Goal: Task Accomplishment & Management: Use online tool/utility

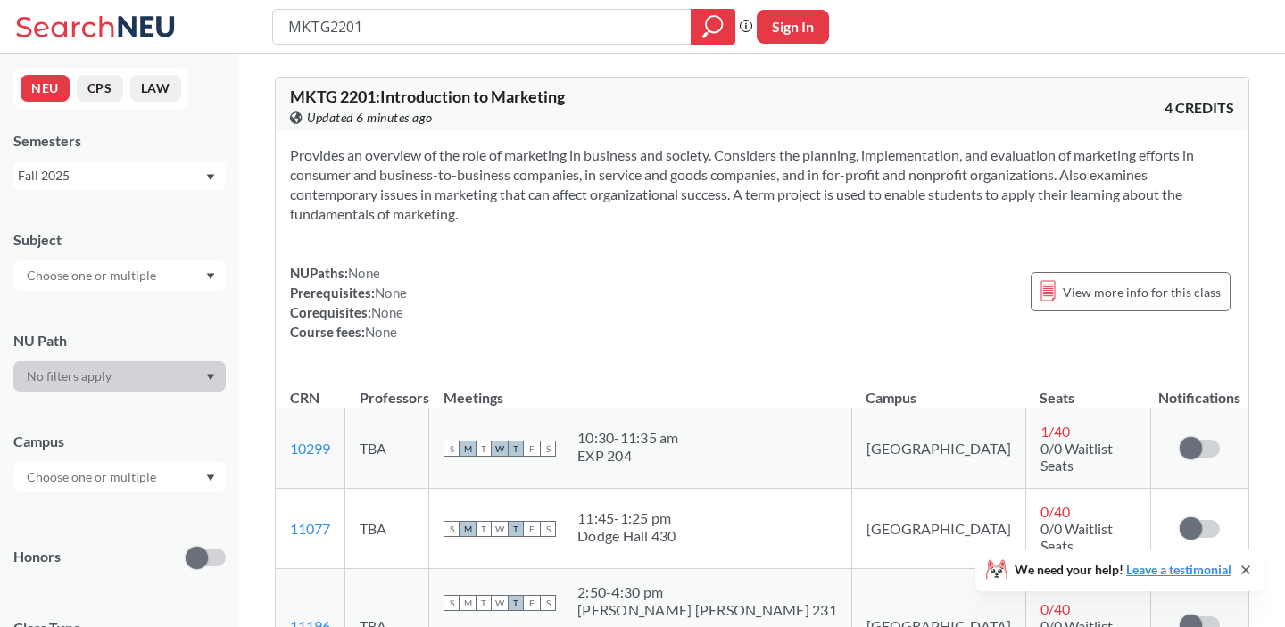
click at [506, 294] on div "NUPaths: None Prerequisites: None Corequisites: None Course fees: None View mor…" at bounding box center [762, 302] width 944 height 79
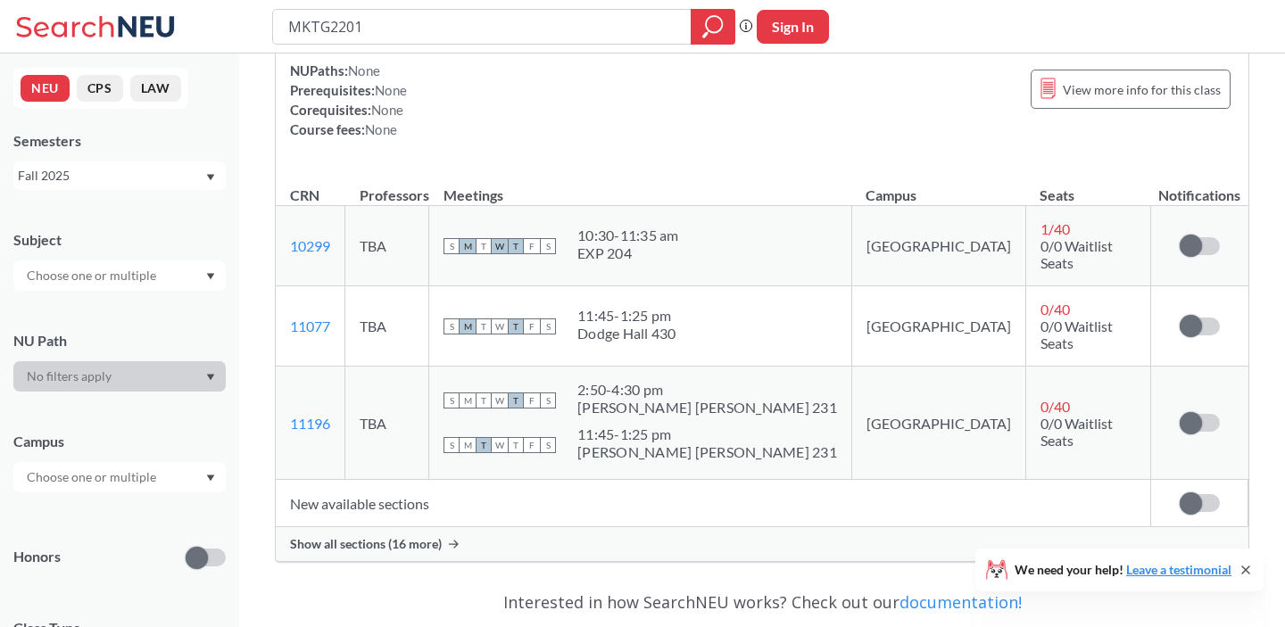
scroll to position [198, 0]
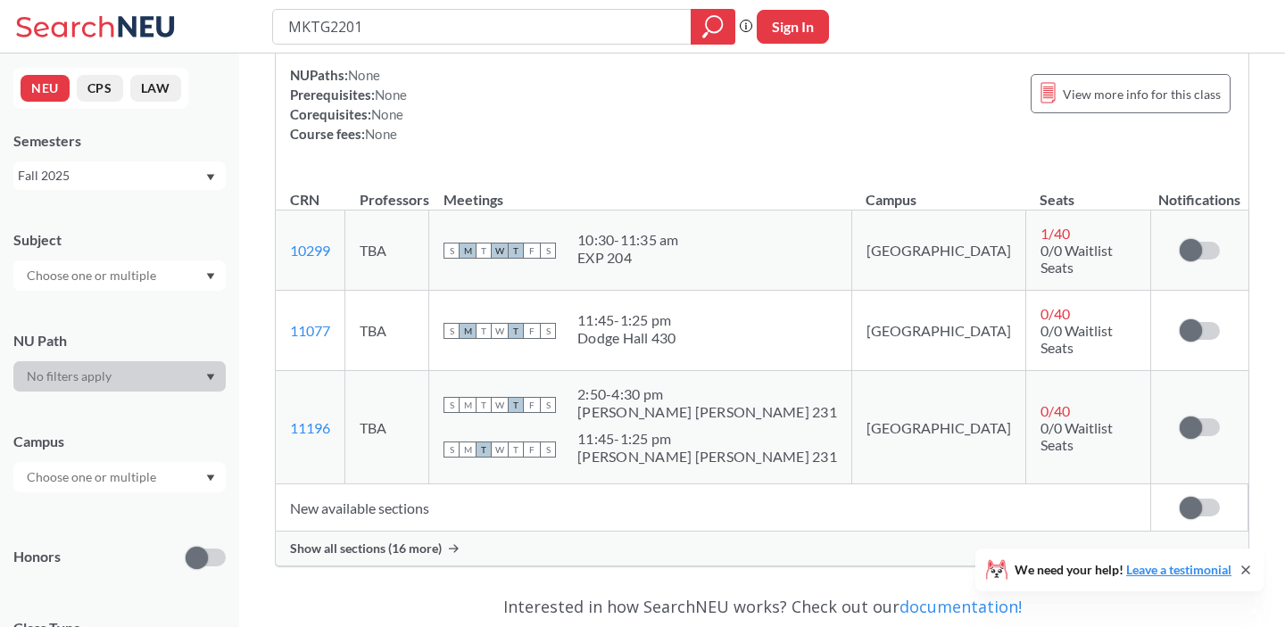
click at [349, 541] on span "Show all sections (16 more)" at bounding box center [366, 549] width 152 height 16
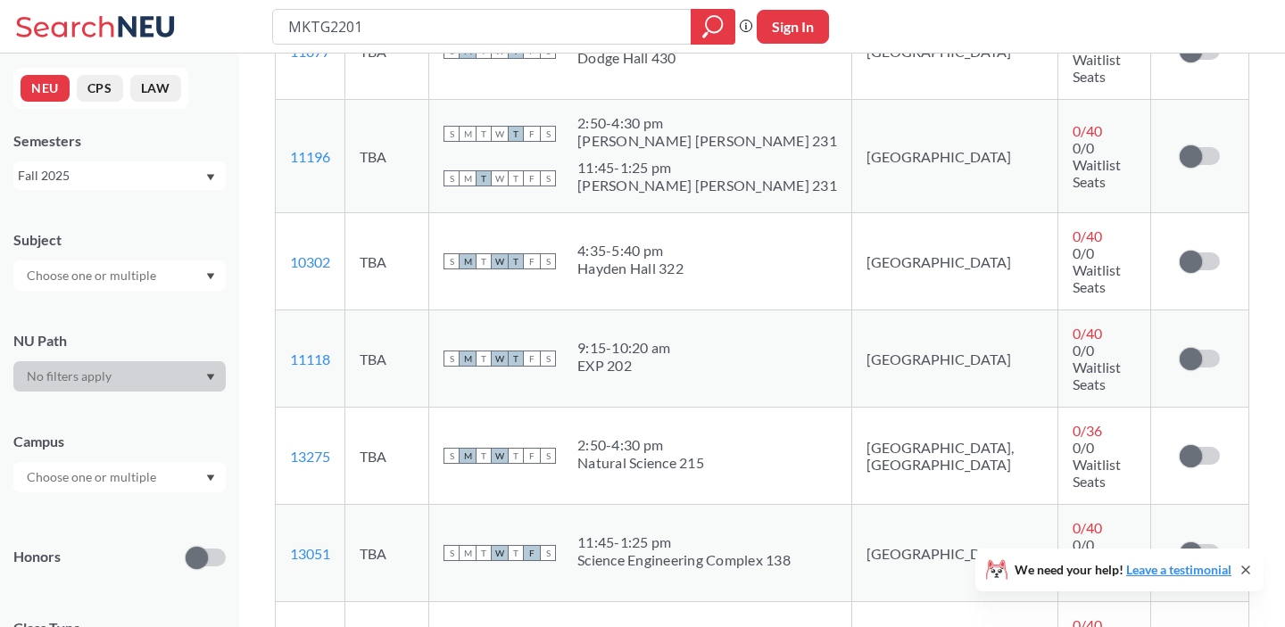
scroll to position [504, 0]
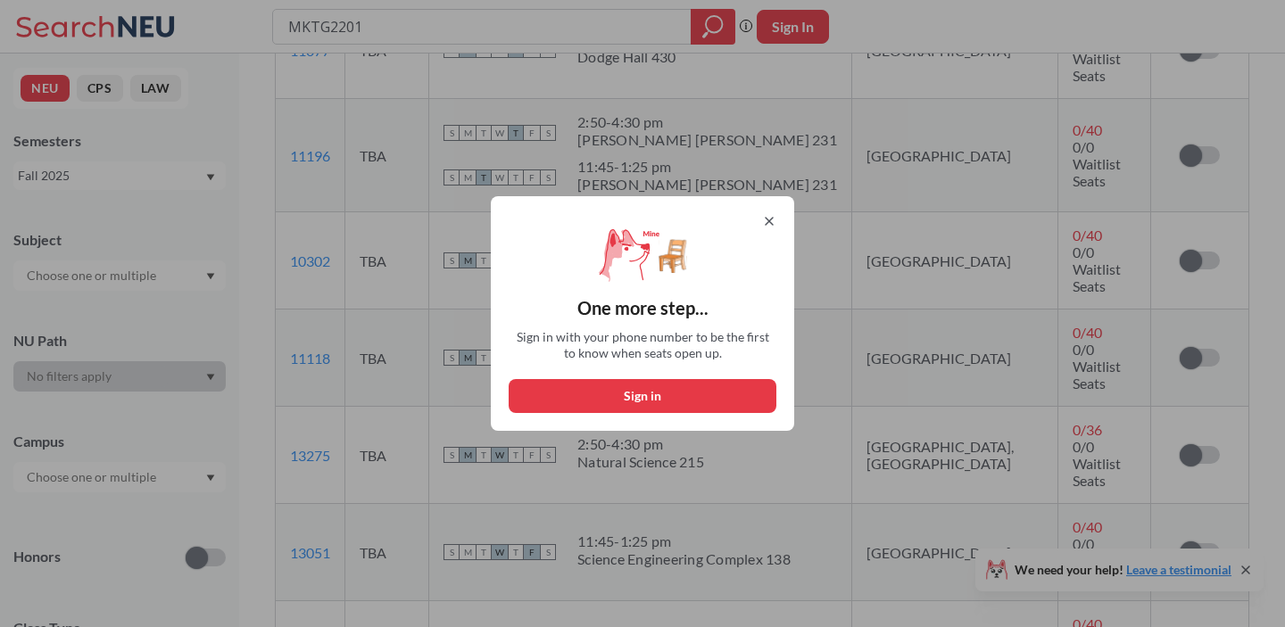
click at [655, 390] on button "Sign in" at bounding box center [643, 396] width 268 height 34
select select "US"
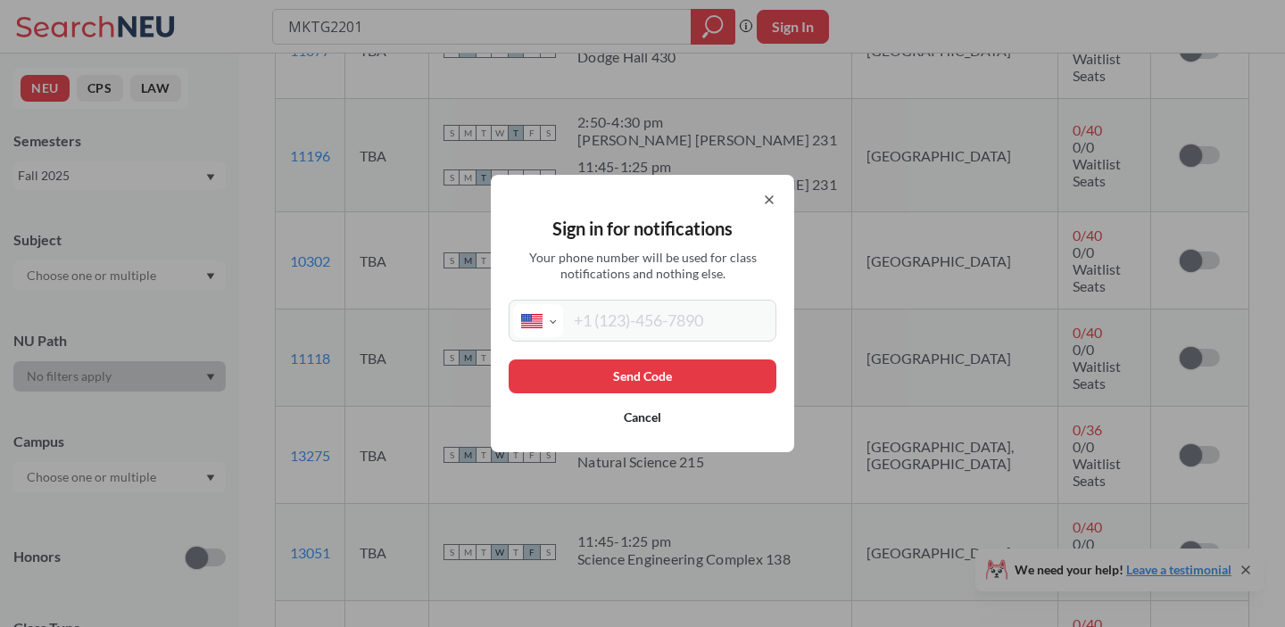
click at [652, 326] on input "tel" at bounding box center [667, 320] width 209 height 33
type input "[PHONE_NUMBER]"
click at [645, 375] on button "Send Code" at bounding box center [643, 377] width 268 height 34
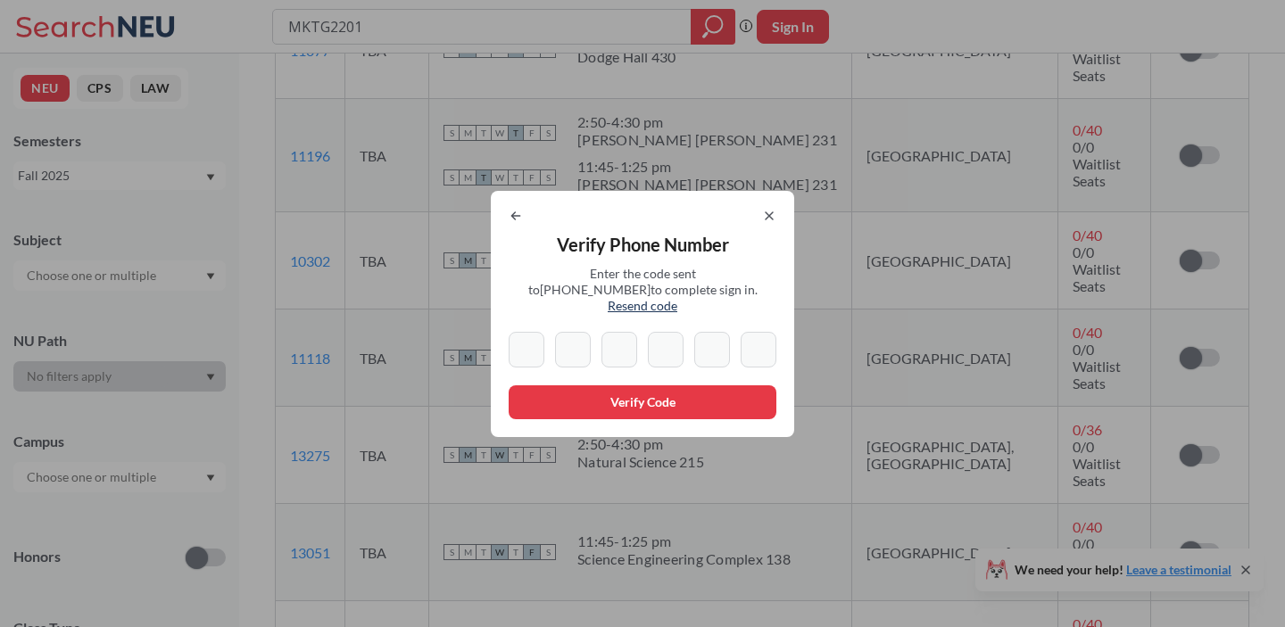
type input "6"
type input "3"
type input "1"
type input "3"
type input "1"
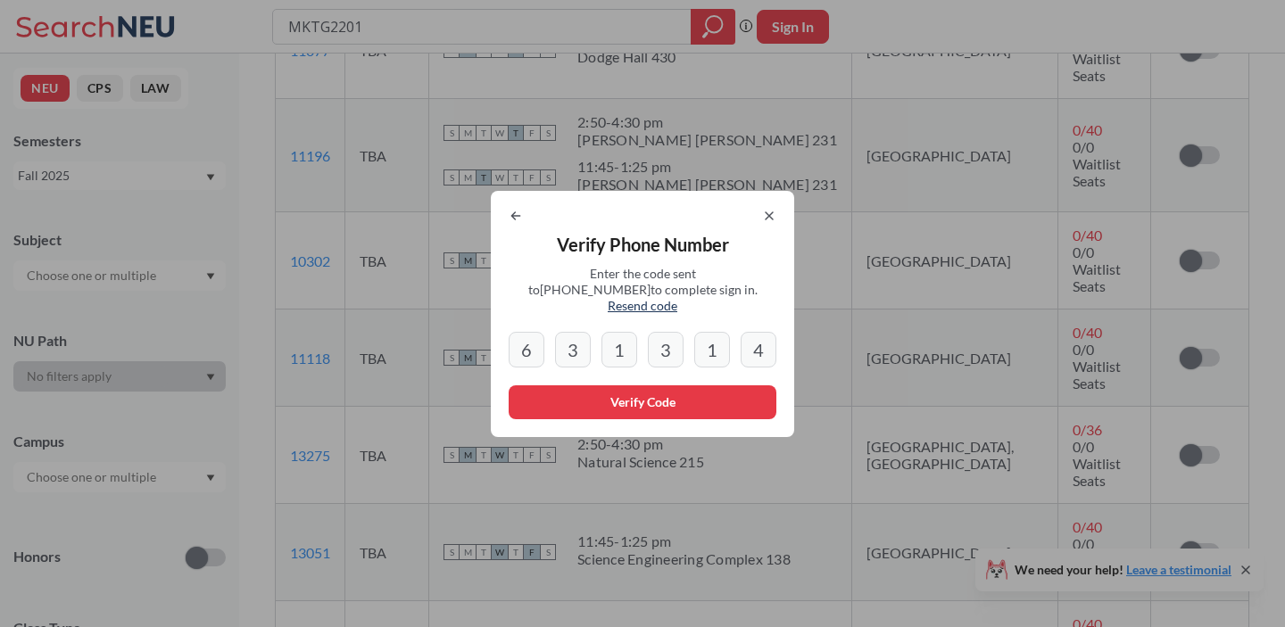
type input "4"
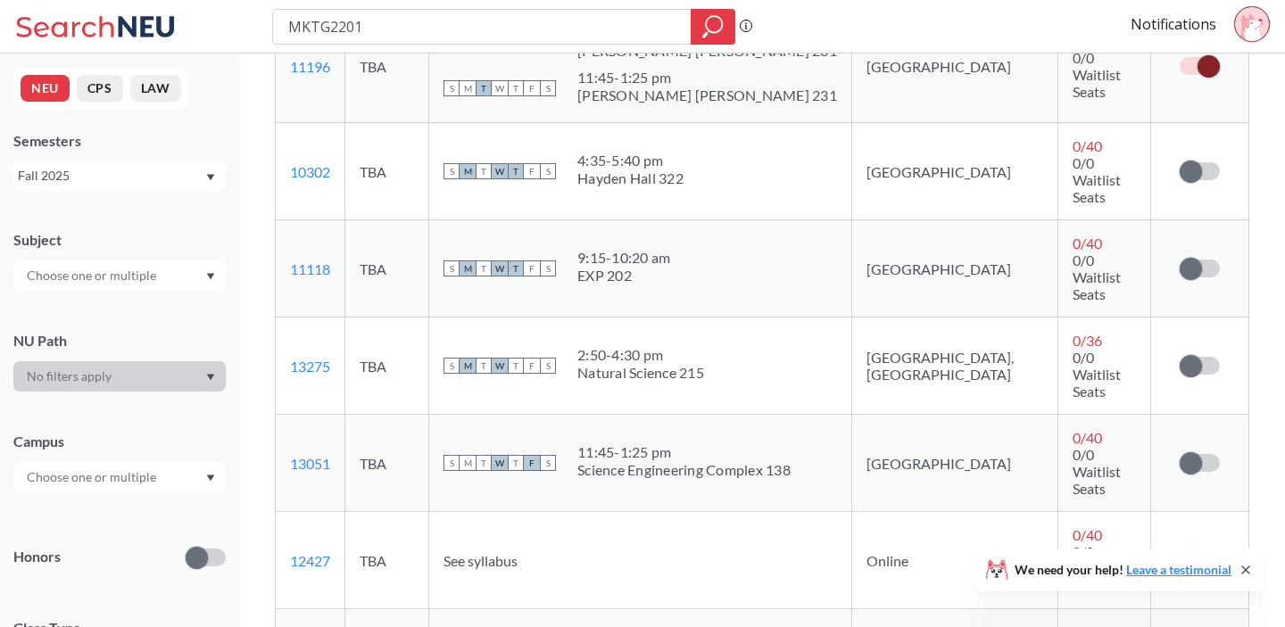
scroll to position [595, 0]
click at [1193, 548] on span at bounding box center [1191, 559] width 22 height 22
click at [1180, 550] on input "checkbox" at bounding box center [1180, 550] width 0 height 0
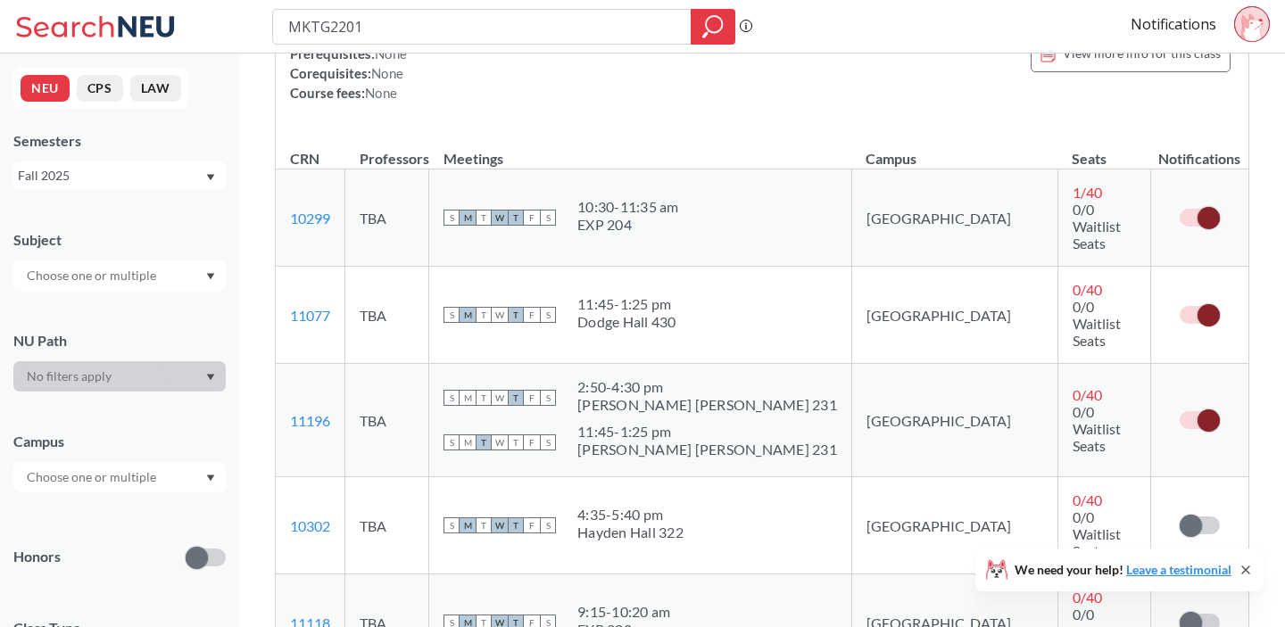
scroll to position [241, 0]
click at [1203, 205] on span at bounding box center [1209, 216] width 22 height 22
click at [1180, 207] on input "checkbox" at bounding box center [1180, 207] width 0 height 0
click at [1203, 303] on span at bounding box center [1209, 314] width 22 height 22
click at [1180, 304] on input "checkbox" at bounding box center [1180, 304] width 0 height 0
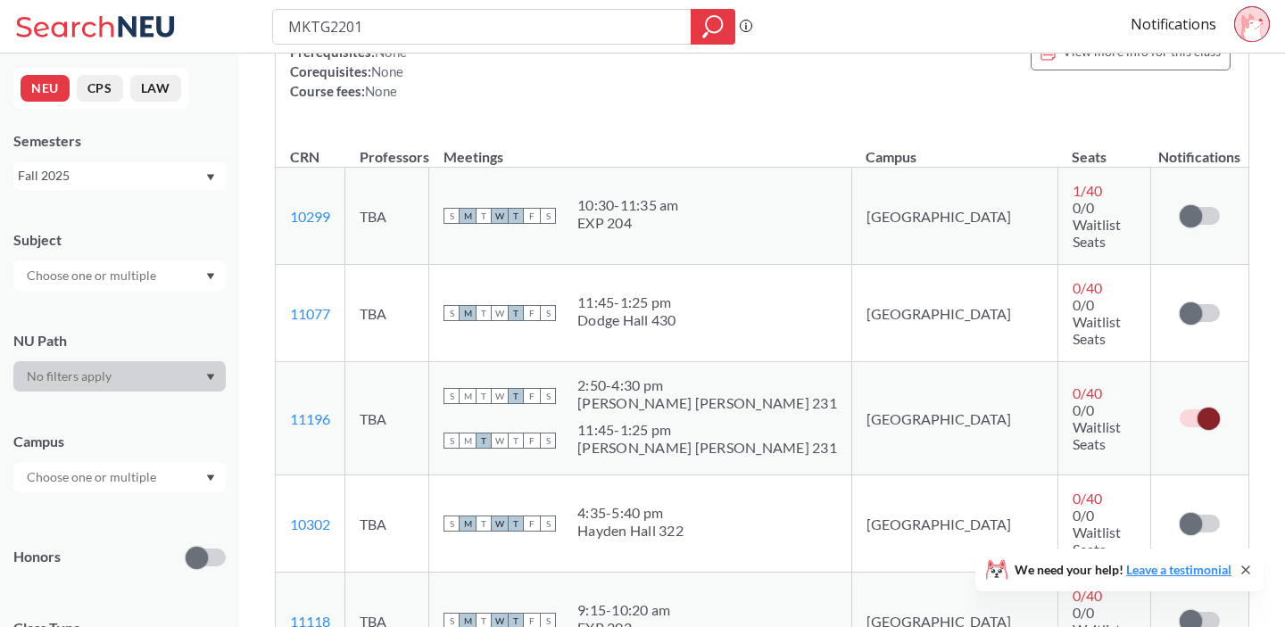
click at [1200, 408] on span at bounding box center [1209, 419] width 22 height 22
click at [1180, 410] on input "checkbox" at bounding box center [1180, 410] width 0 height 0
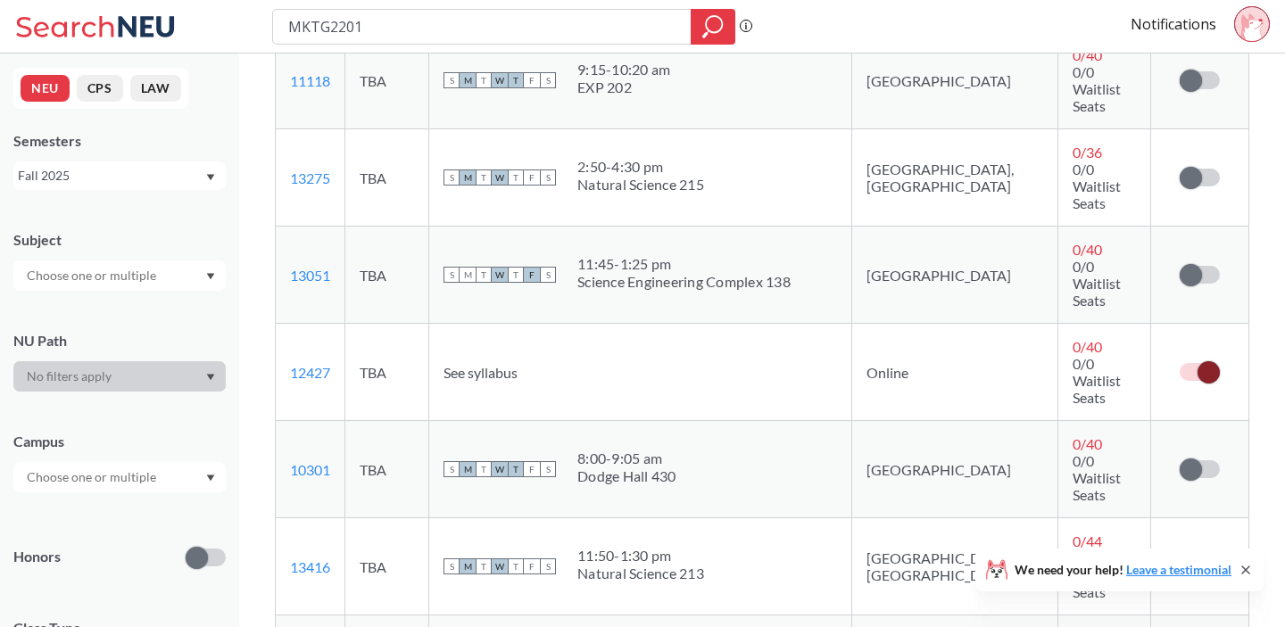
scroll to position [783, 0]
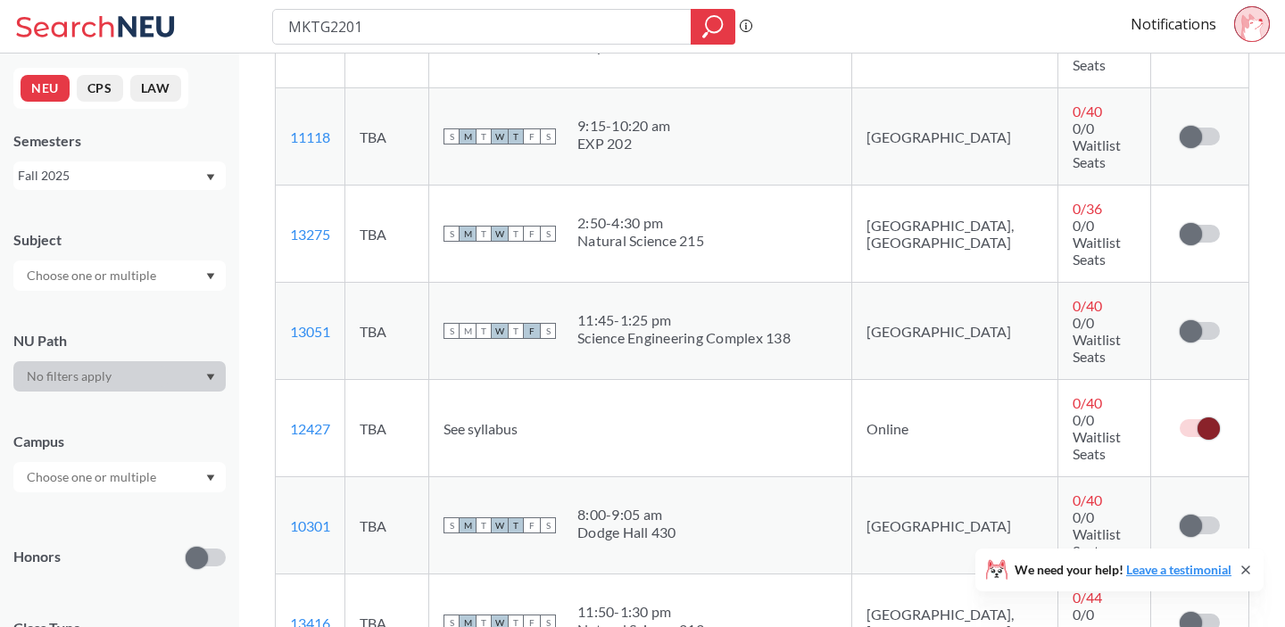
scroll to position [718, 0]
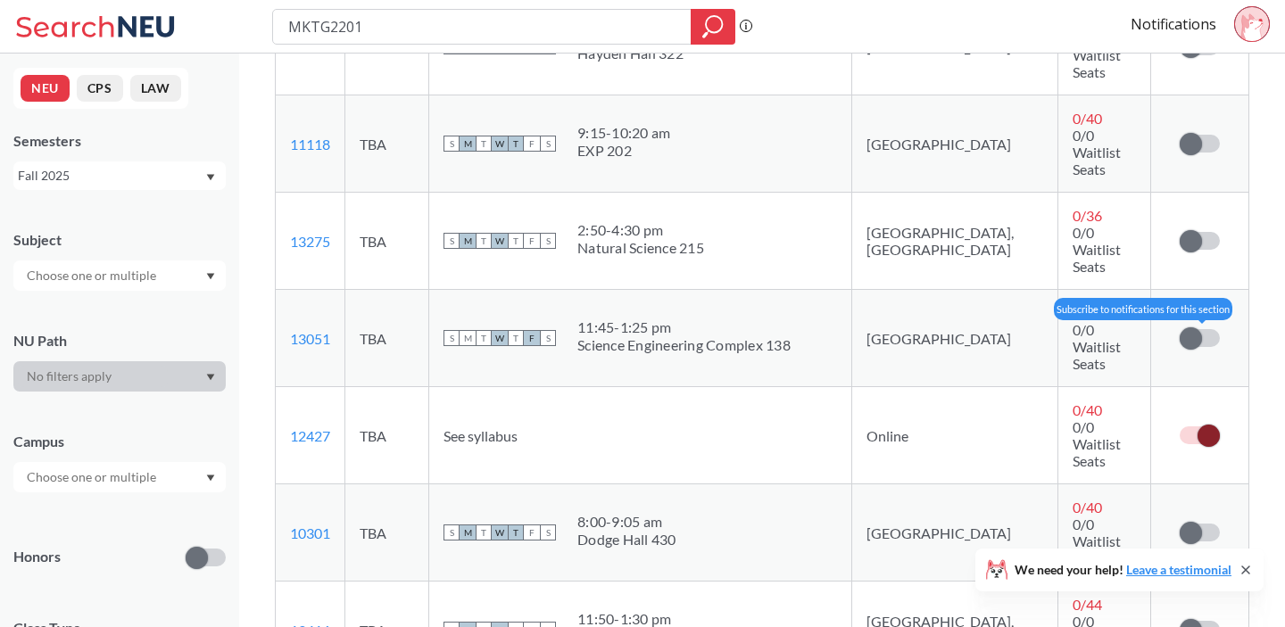
click at [1200, 328] on span at bounding box center [1191, 339] width 22 height 22
click at [1180, 329] on input "checkbox" at bounding box center [1180, 329] width 0 height 0
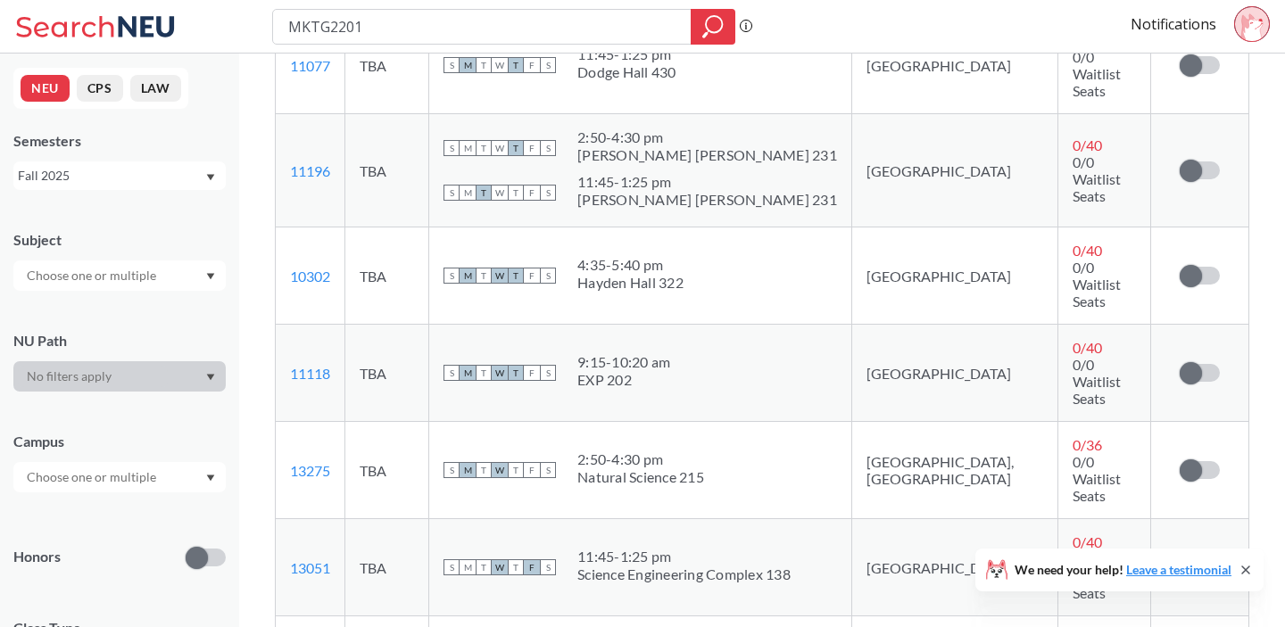
scroll to position [487, 0]
click at [1199, 267] on span at bounding box center [1191, 278] width 22 height 22
click at [1180, 269] on input "checkbox" at bounding box center [1180, 269] width 0 height 0
